Goal: Check status: Check status

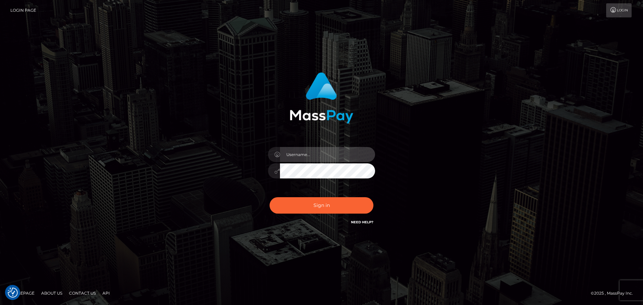
click at [308, 155] on input "text" at bounding box center [327, 154] width 95 height 15
type input "pschroll"
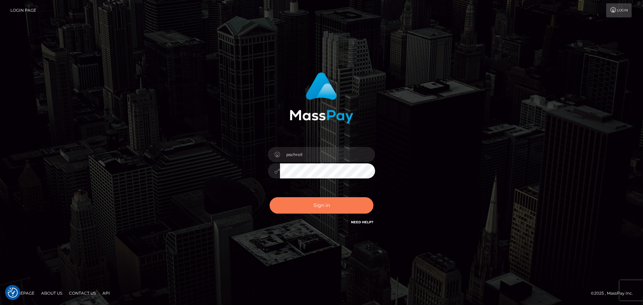
click at [332, 205] on button "Sign in" at bounding box center [322, 205] width 104 height 16
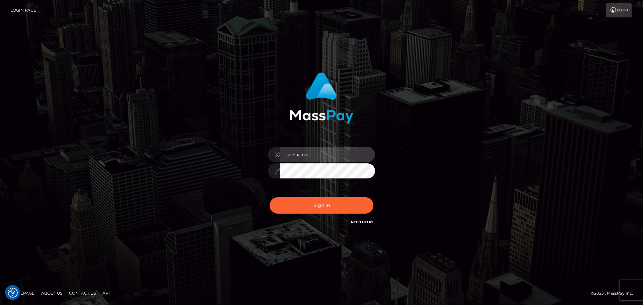
click at [323, 154] on input "text" at bounding box center [327, 154] width 95 height 15
type input "pschroll"
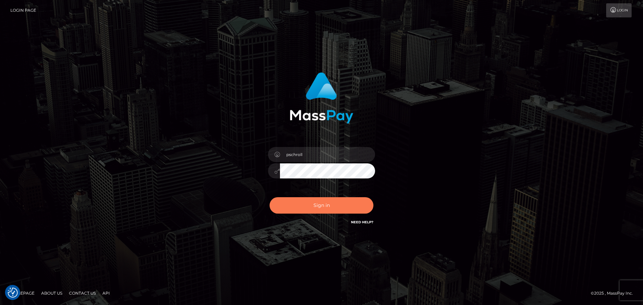
click at [319, 209] on button "Sign in" at bounding box center [322, 205] width 104 height 16
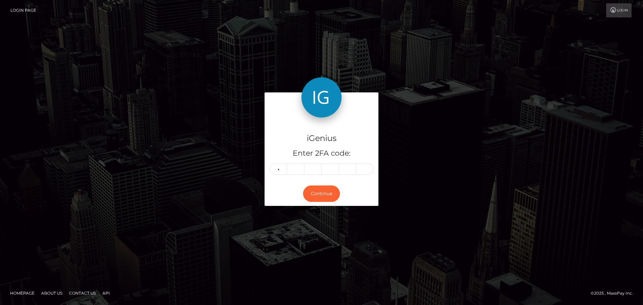
type input "7"
type input "6"
type input "2"
type input "8"
type input "7"
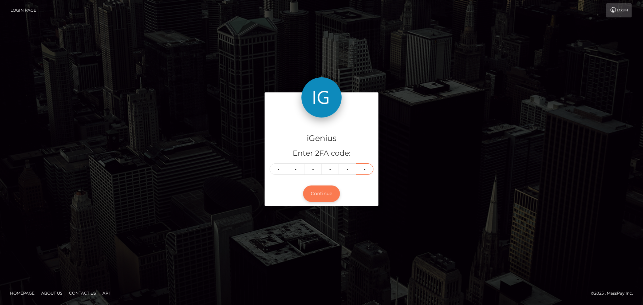
type input "2"
click at [325, 194] on button "Continue" at bounding box center [321, 194] width 37 height 16
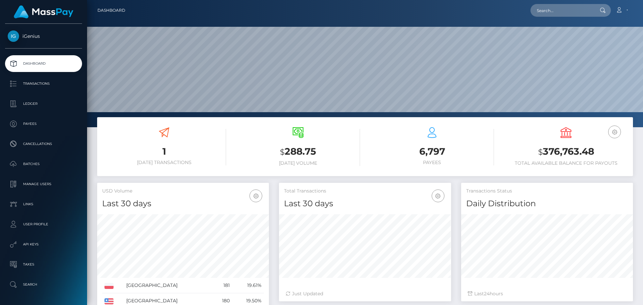
scroll to position [119, 172]
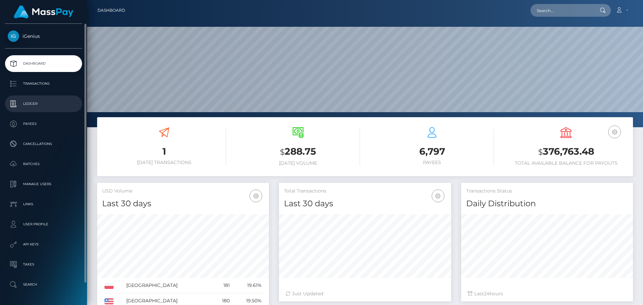
click at [30, 107] on p "Ledger" at bounding box center [44, 104] width 72 height 10
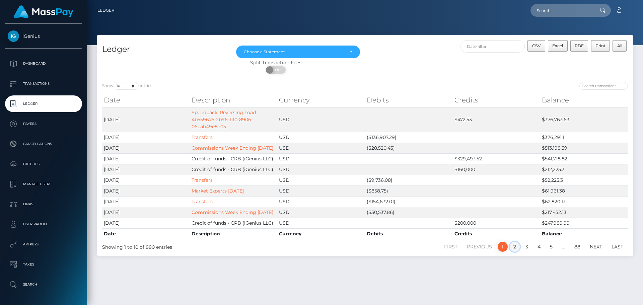
click at [512, 252] on link "2" at bounding box center [515, 247] width 10 height 10
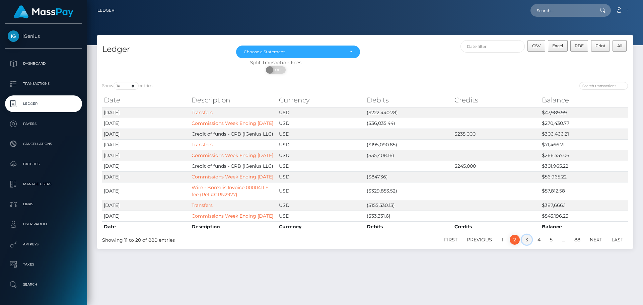
click at [525, 245] on link "3" at bounding box center [527, 240] width 10 height 10
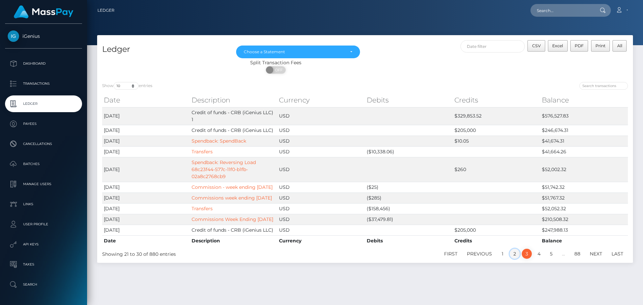
click at [515, 259] on link "2" at bounding box center [515, 254] width 10 height 10
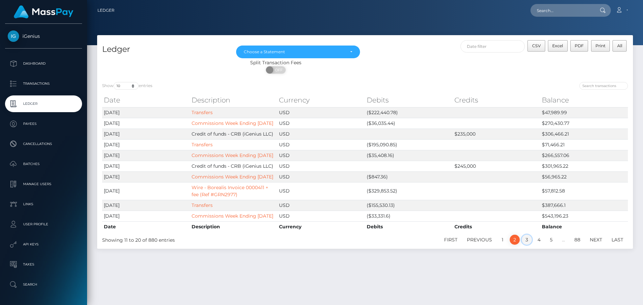
click at [526, 245] on link "3" at bounding box center [527, 240] width 10 height 10
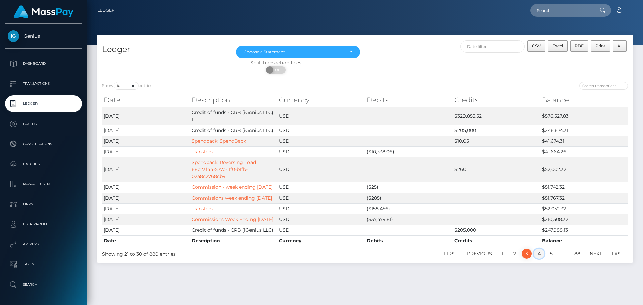
click at [537, 259] on link "4" at bounding box center [539, 254] width 10 height 10
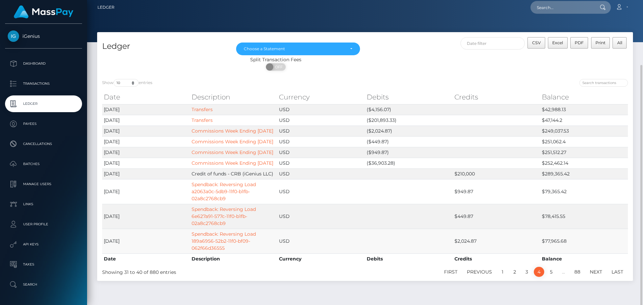
scroll to position [37, 0]
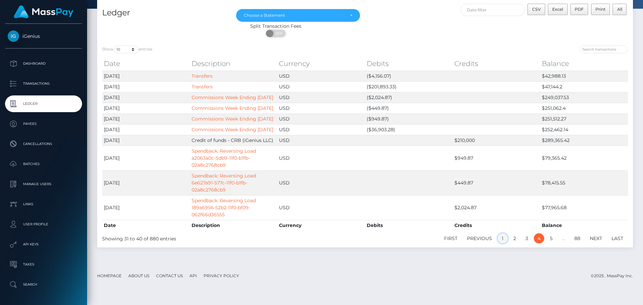
click at [503, 244] on link "1" at bounding box center [503, 239] width 10 height 10
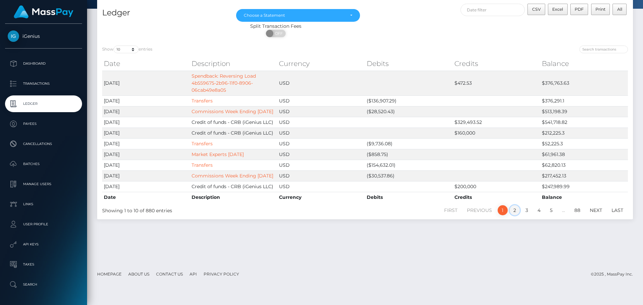
click at [514, 215] on link "2" at bounding box center [515, 210] width 10 height 10
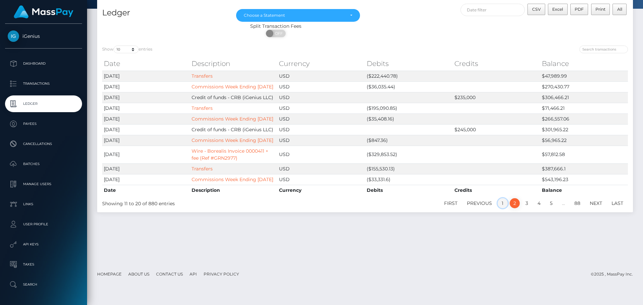
click at [503, 208] on link "1" at bounding box center [503, 203] width 10 height 10
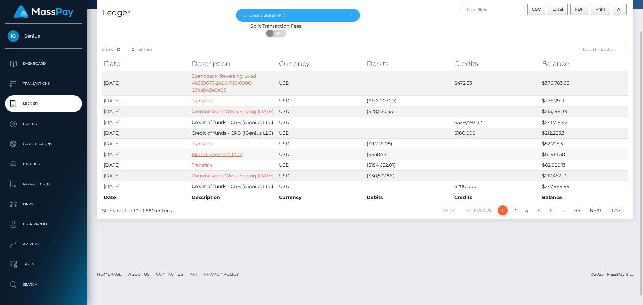
click at [233, 157] on link "Market Experts July 2025" at bounding box center [218, 154] width 52 height 6
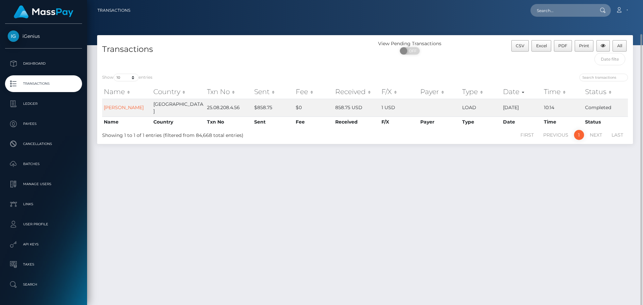
scroll to position [17, 0]
